Goal: Transaction & Acquisition: Purchase product/service

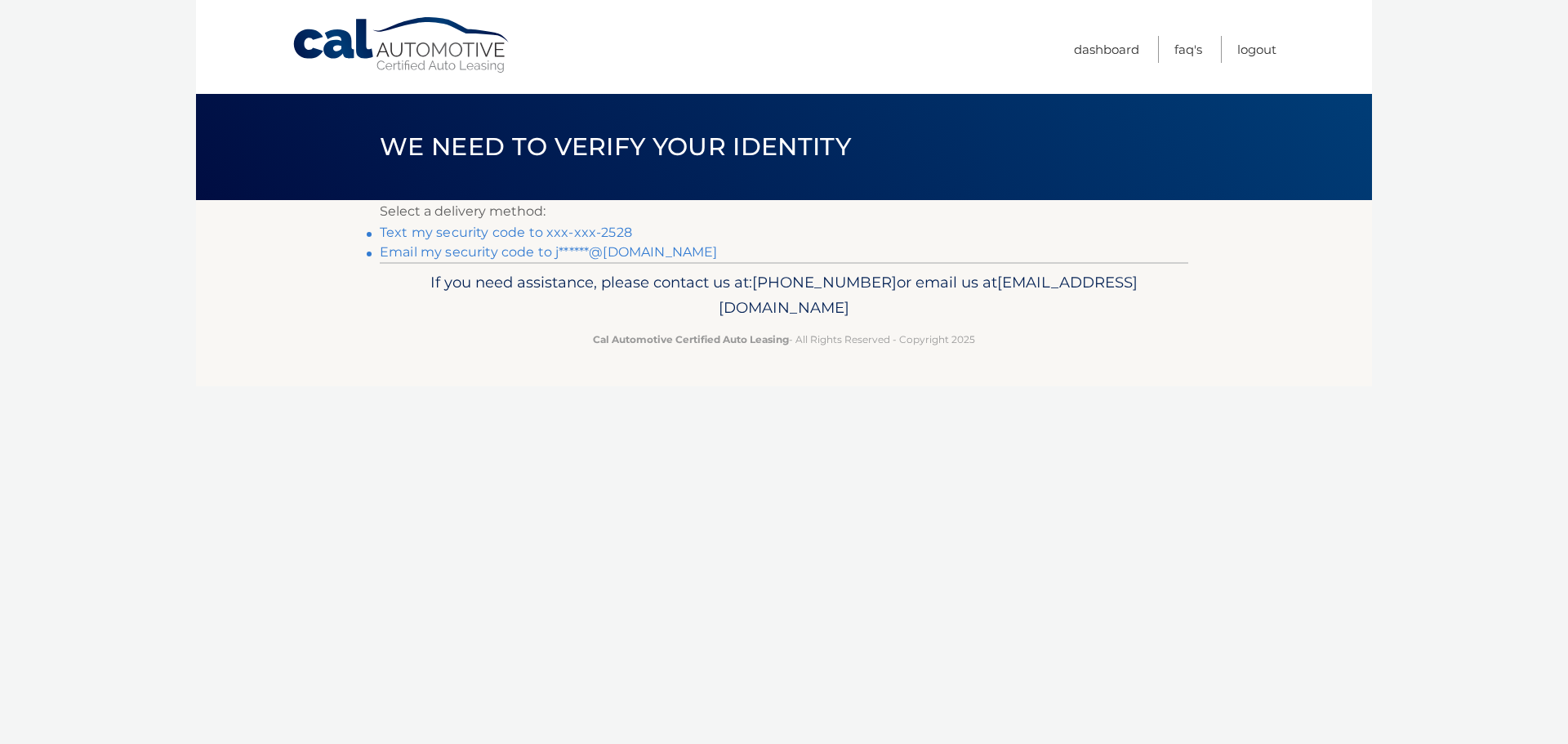
click at [541, 227] on link "Text my security code to xxx-xxx-2528" at bounding box center [506, 233] width 252 height 16
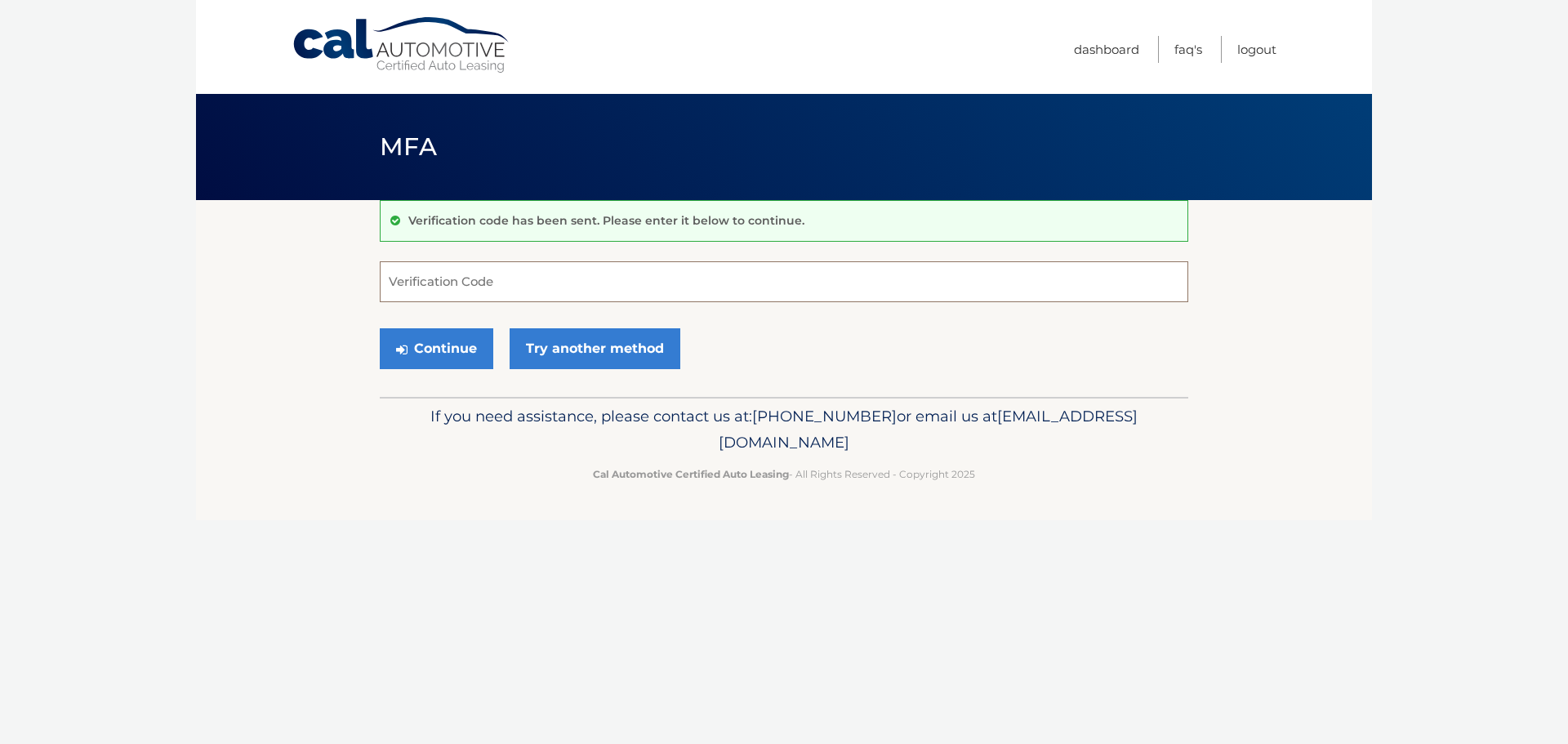
click at [459, 264] on input "Verification Code" at bounding box center [784, 282] width 809 height 41
type input "826837"
click at [434, 343] on button "Continue" at bounding box center [436, 349] width 114 height 41
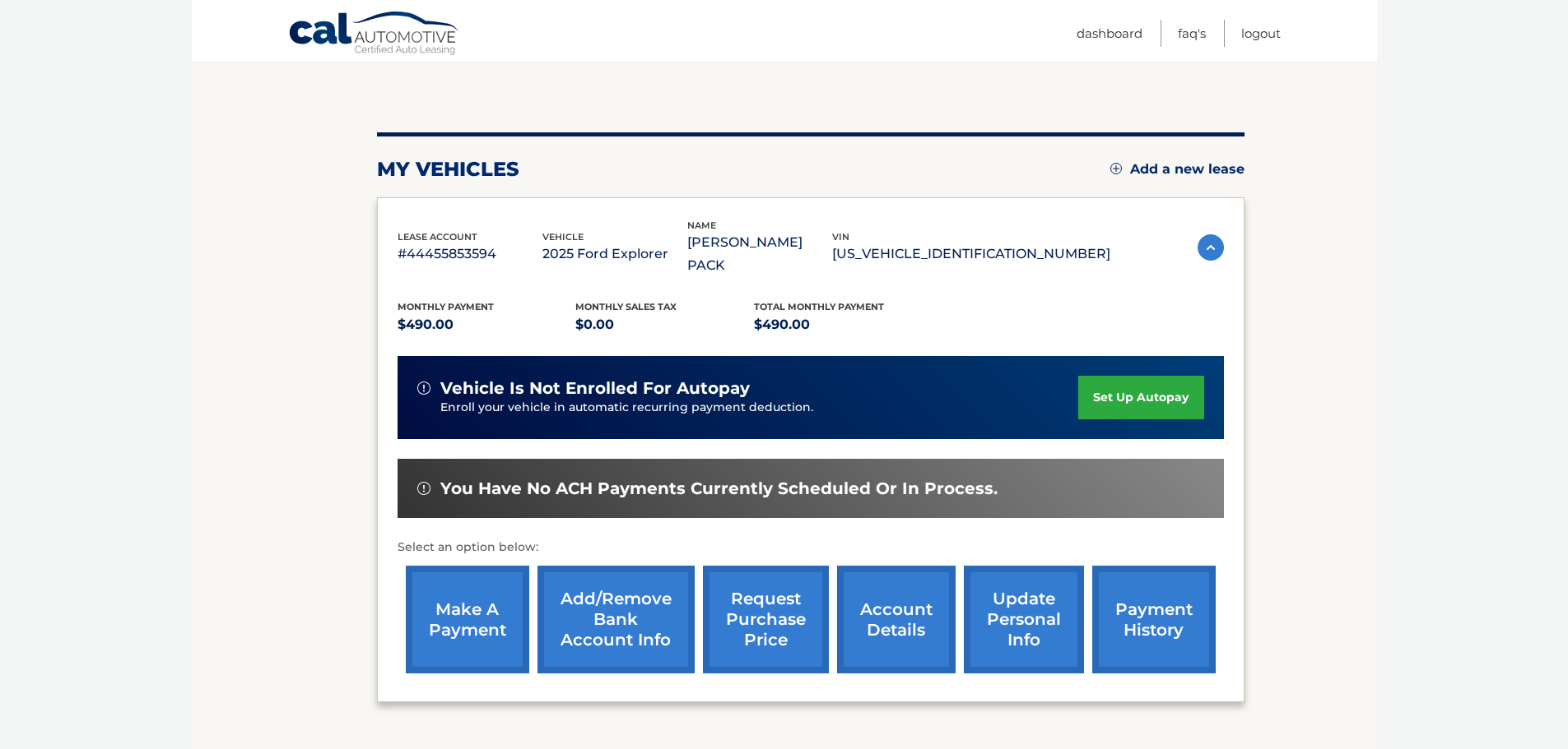
scroll to position [164, 0]
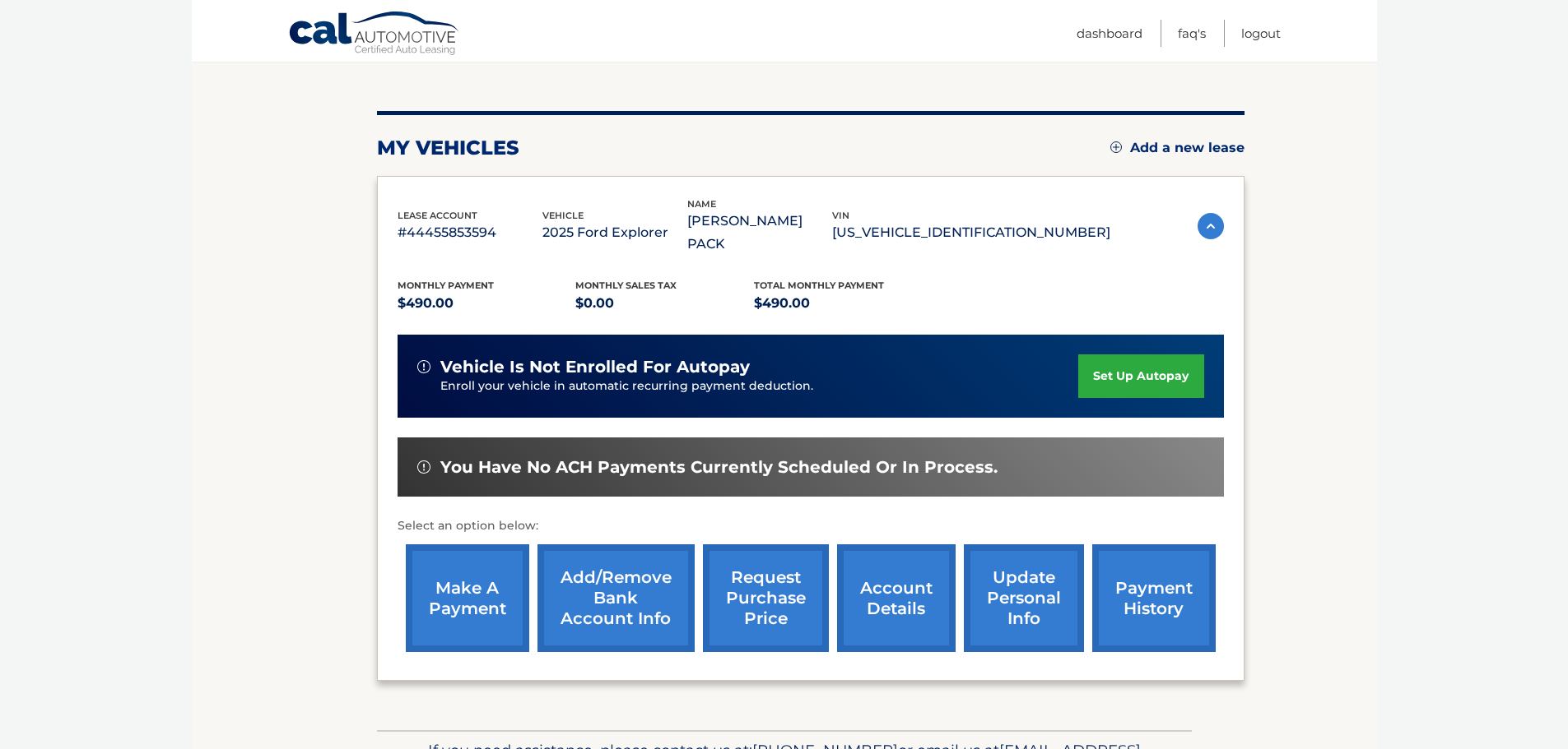
click at [455, 587] on link "make a payment" at bounding box center [467, 598] width 123 height 107
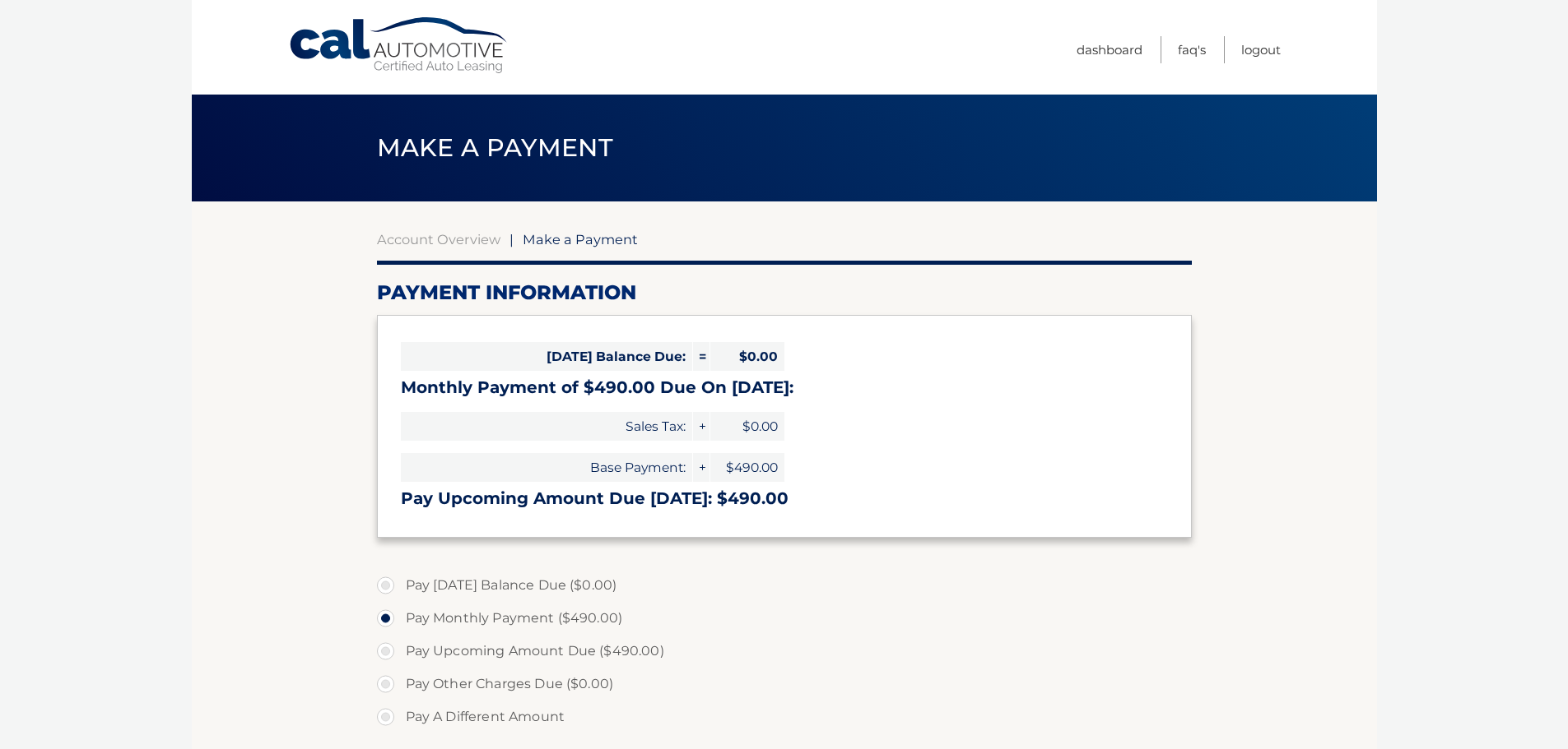
select select "ODVmYzkwY2YtMzJkYy00MTE3LTk0MjgtMDE4NmE1YTRmMTEx"
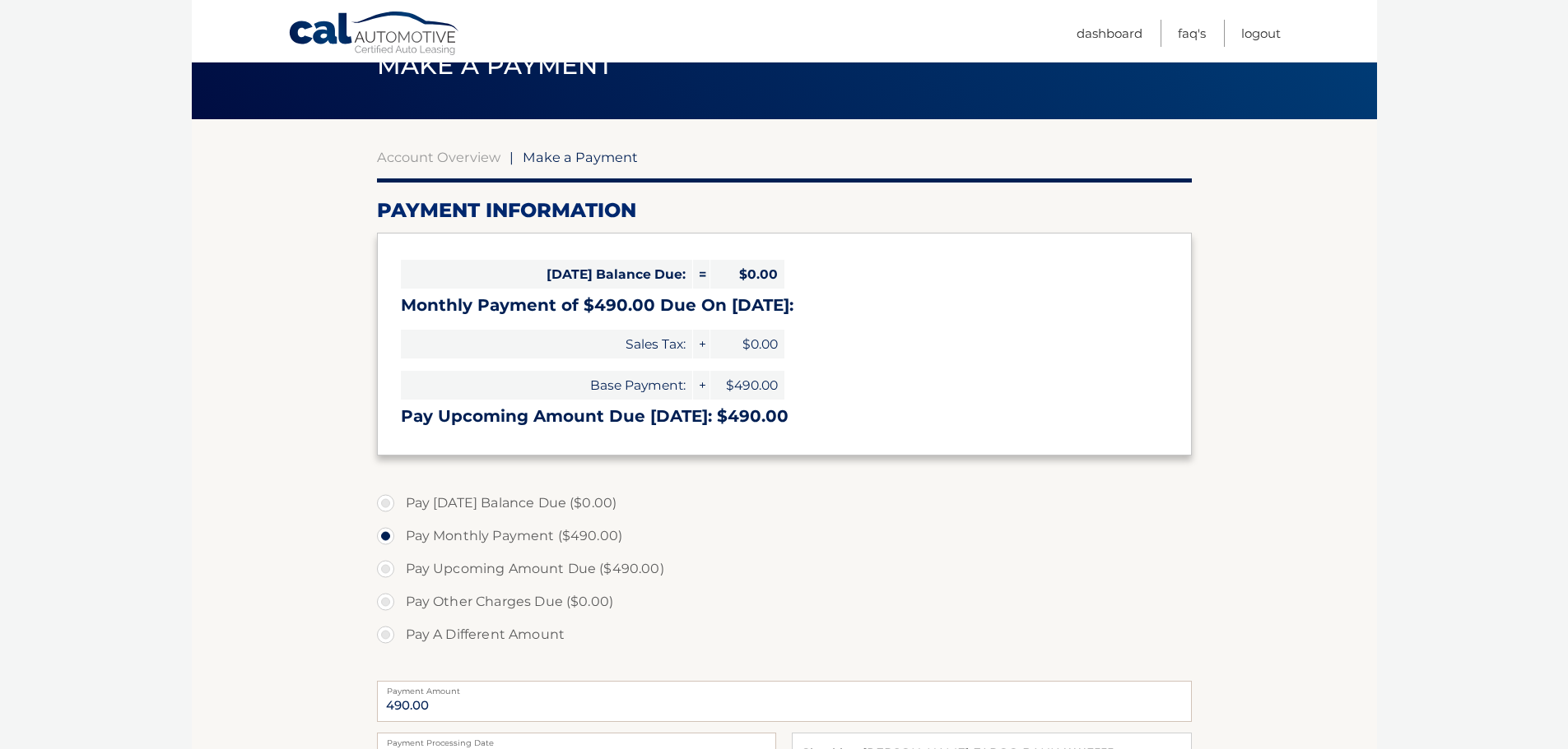
scroll to position [164, 0]
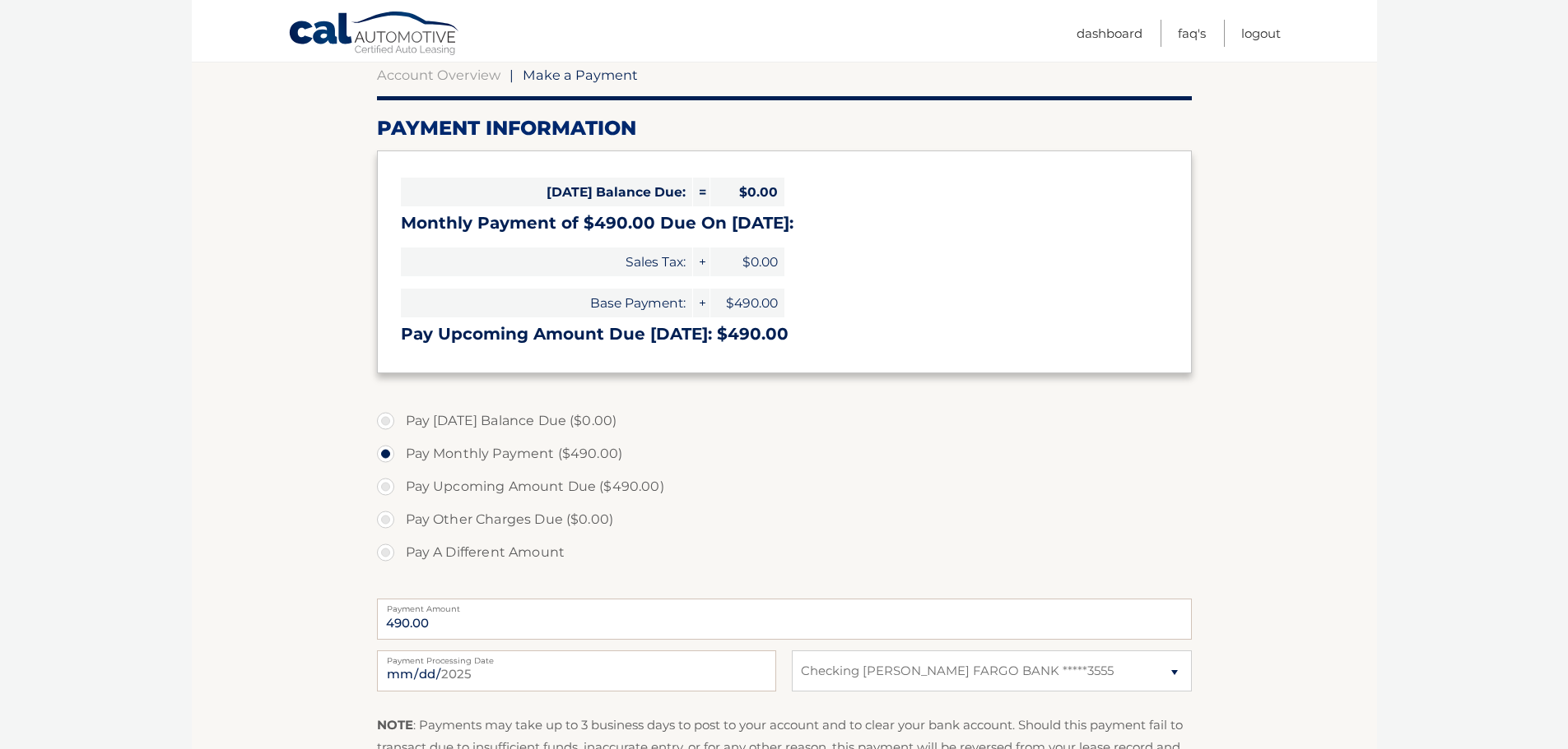
click at [542, 486] on label "Pay Upcoming Amount Due ($490.00)" at bounding box center [784, 486] width 815 height 33
click at [400, 486] on input "Pay Upcoming Amount Due ($490.00)" at bounding box center [392, 484] width 17 height 27
radio input "true"
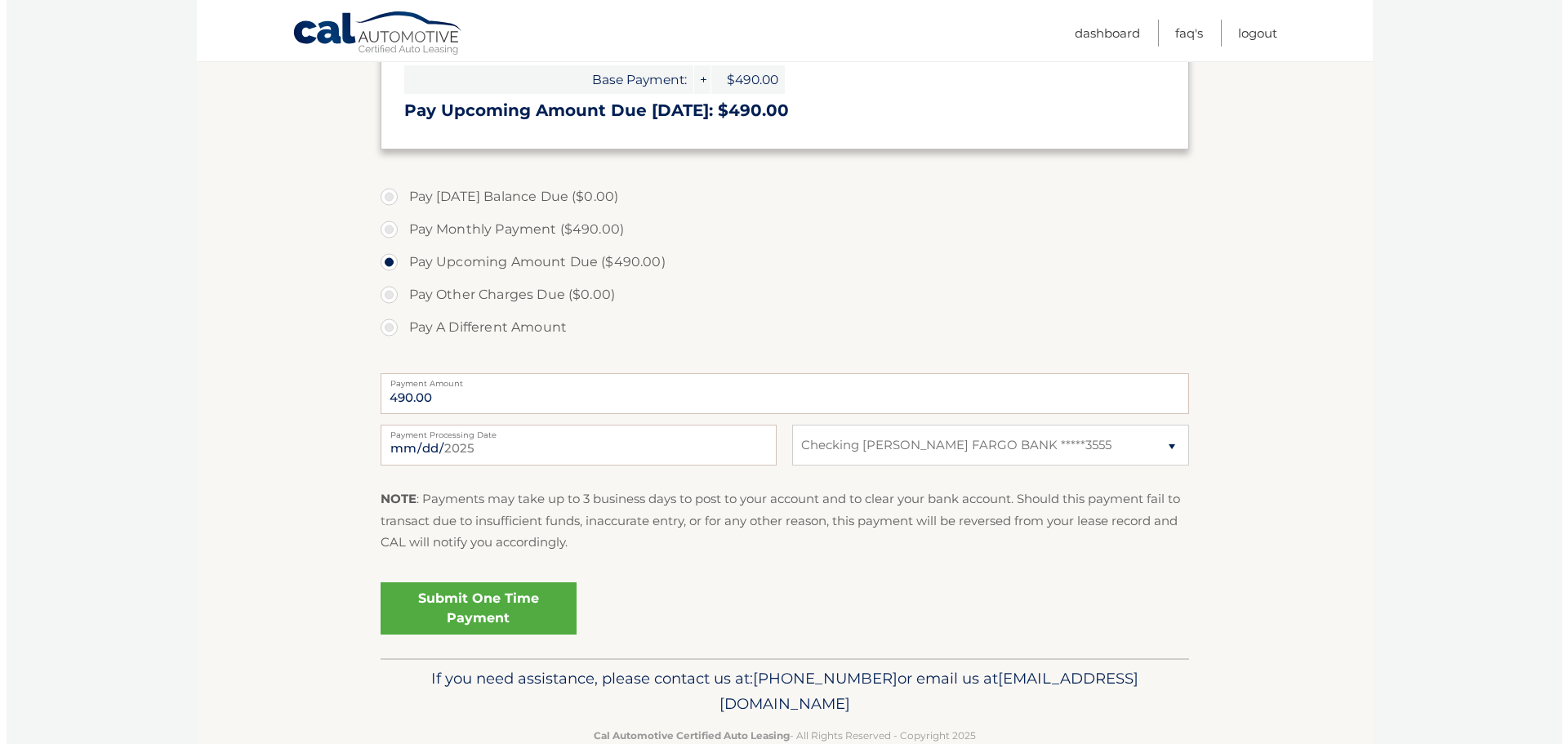
scroll to position [408, 0]
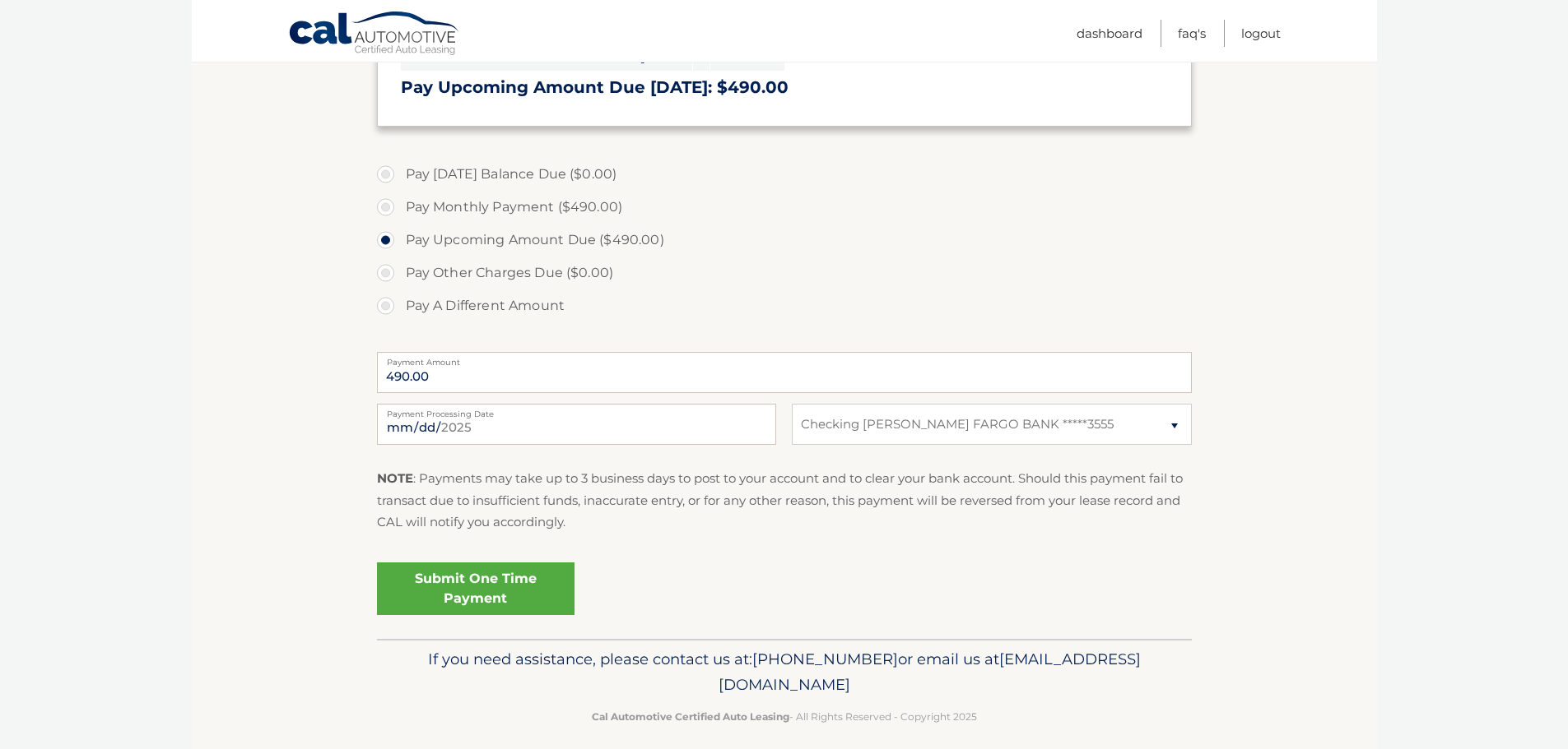
click at [472, 590] on link "Submit One Time Payment" at bounding box center [475, 588] width 197 height 52
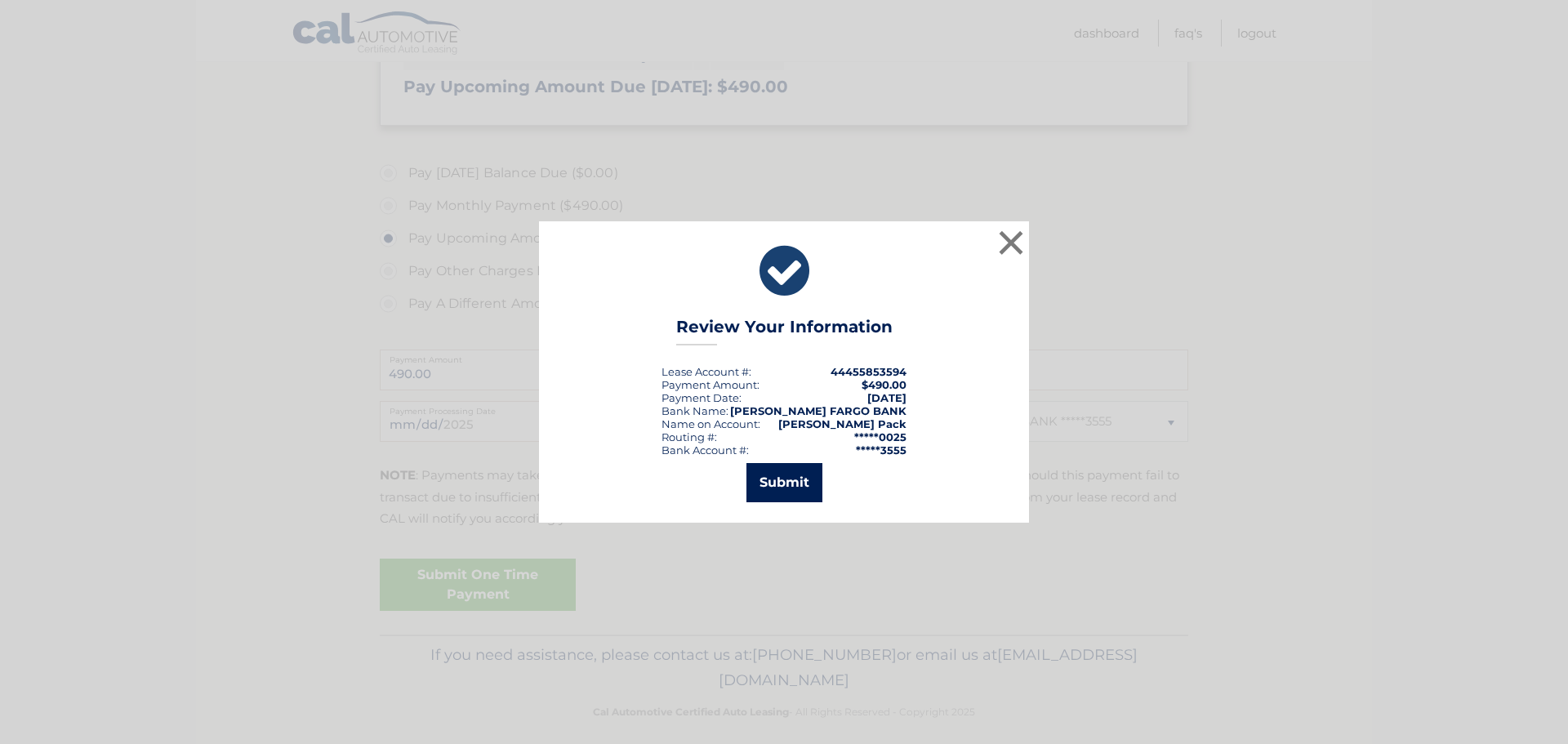
click at [776, 484] on button "Submit" at bounding box center [784, 482] width 76 height 39
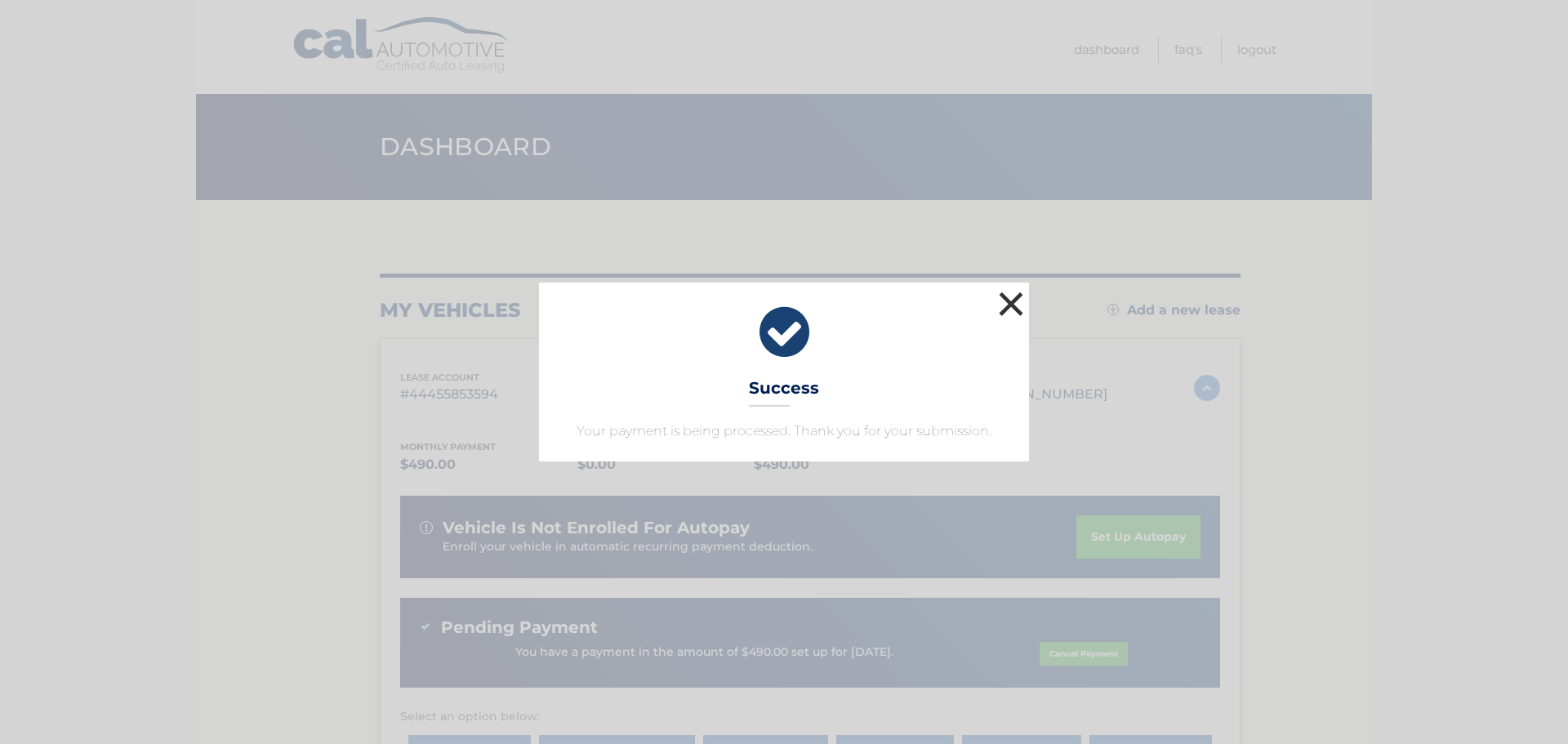
click at [1011, 304] on button "×" at bounding box center [1011, 303] width 33 height 33
